Goal: Information Seeking & Learning: Learn about a topic

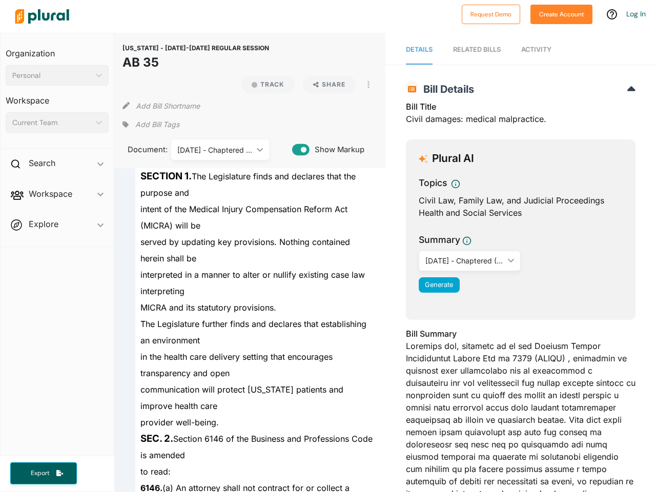
click at [57, 75] on div "Personal" at bounding box center [51, 75] width 79 height 11
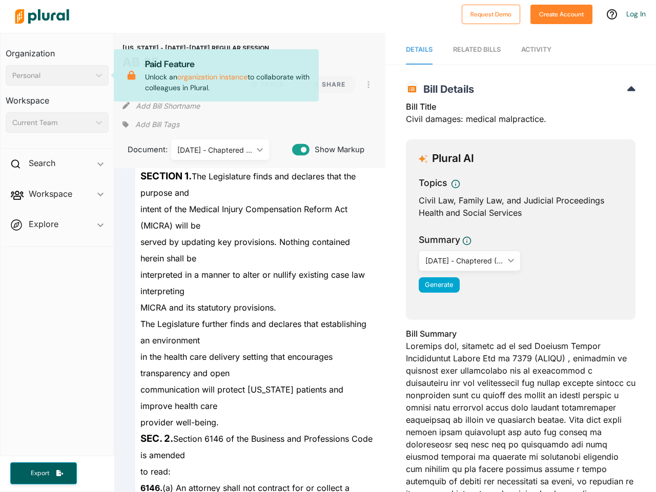
click at [57, 123] on div "Current Team" at bounding box center [51, 122] width 79 height 11
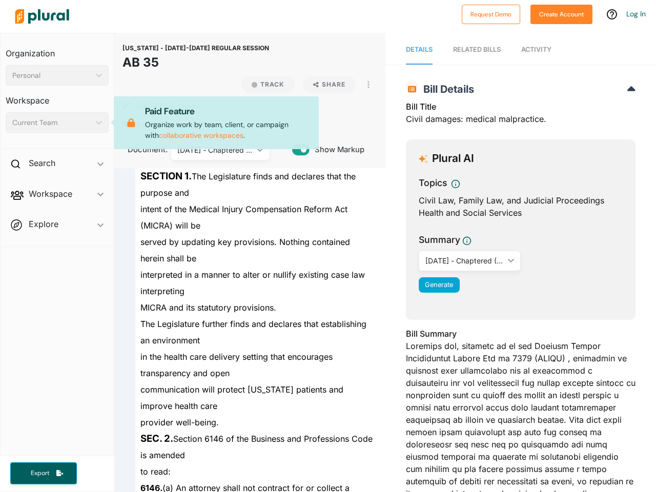
click at [57, 165] on div "Search ic_keyboard_arrow_down" at bounding box center [57, 165] width 113 height 28
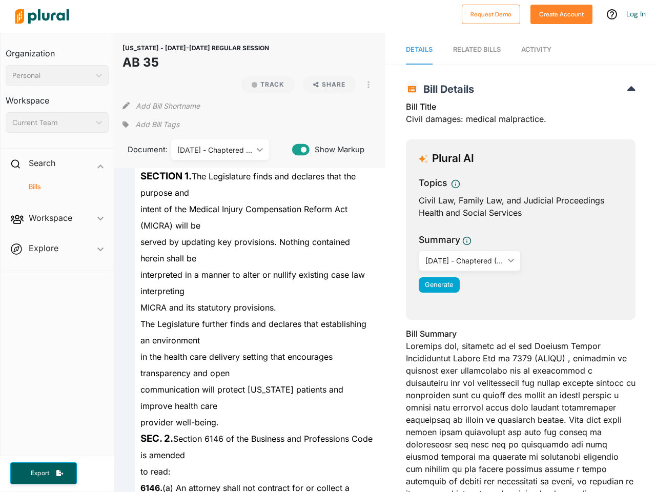
click at [57, 206] on span "Workspace ic_keyboard_arrow_down Members Bills Tags Saved Searches Activity" at bounding box center [57, 220] width 113 height 28
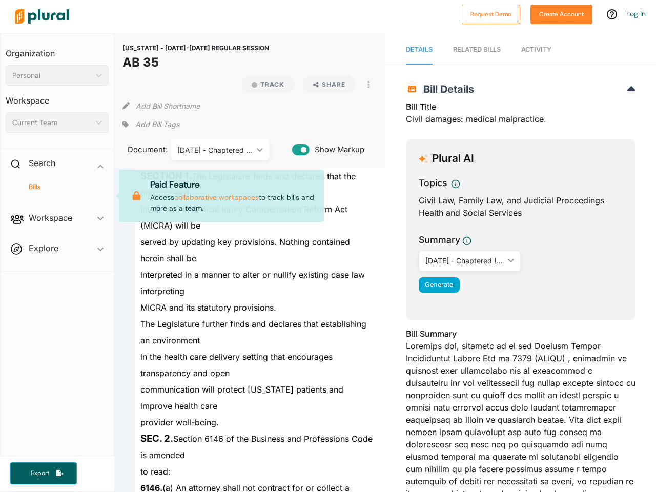
click at [57, 196] on div "Bills" at bounding box center [57, 191] width 113 height 24
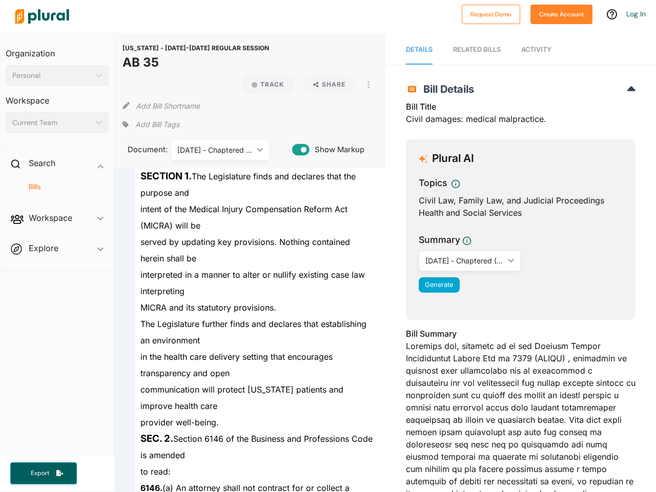
click at [57, 226] on span "Workspace ic_keyboard_arrow_down Members Bills Tags Saved Searches Activity Pai…" at bounding box center [57, 220] width 113 height 28
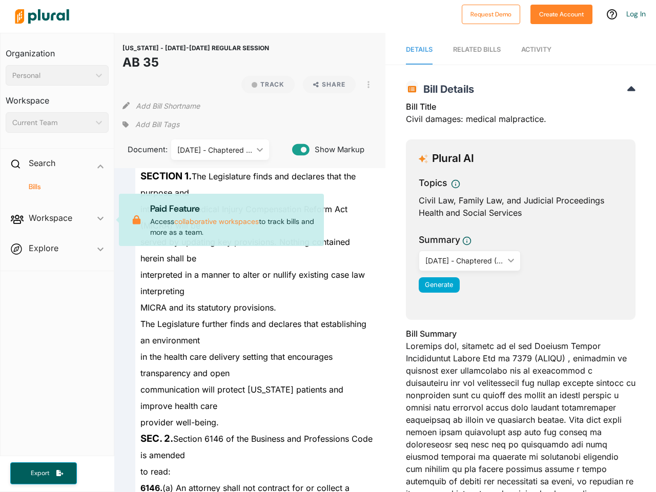
click at [57, 226] on span "Workspace ic_keyboard_arrow_down Members Bills Tags Saved Searches Activity Pai…" at bounding box center [57, 220] width 113 height 28
click at [44, 473] on span "Export" at bounding box center [40, 473] width 33 height 9
click at [264, 85] on button "Track" at bounding box center [267, 84] width 53 height 17
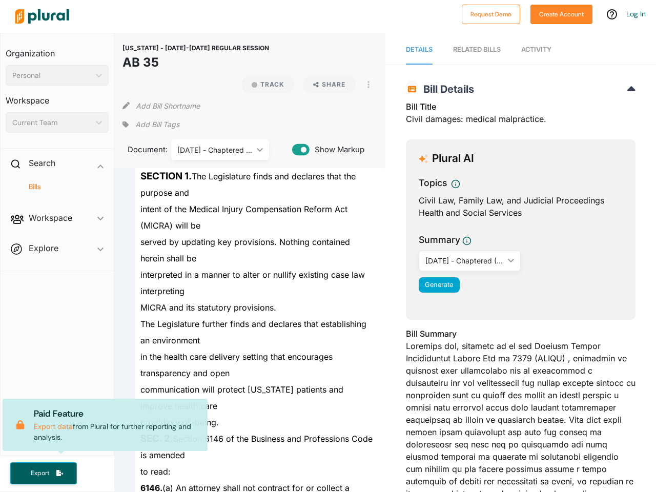
click at [142, 56] on icon at bounding box center [132, 51] width 19 height 9
